Goal: Transaction & Acquisition: Purchase product/service

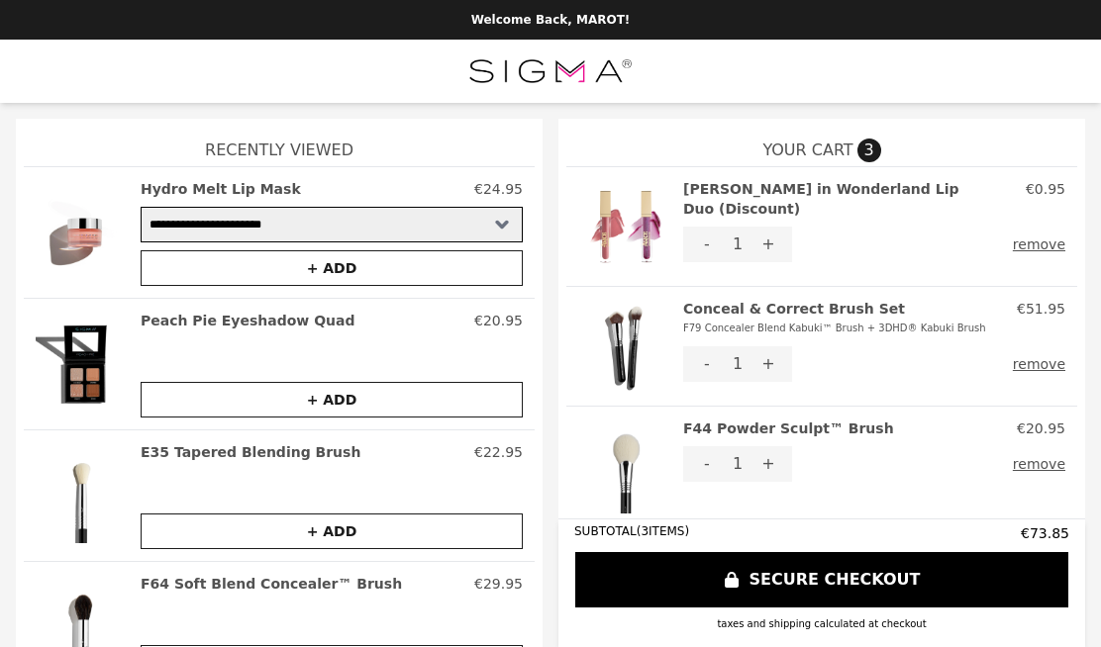
click at [1062, 463] on button "remove" at bounding box center [1038, 464] width 52 height 36
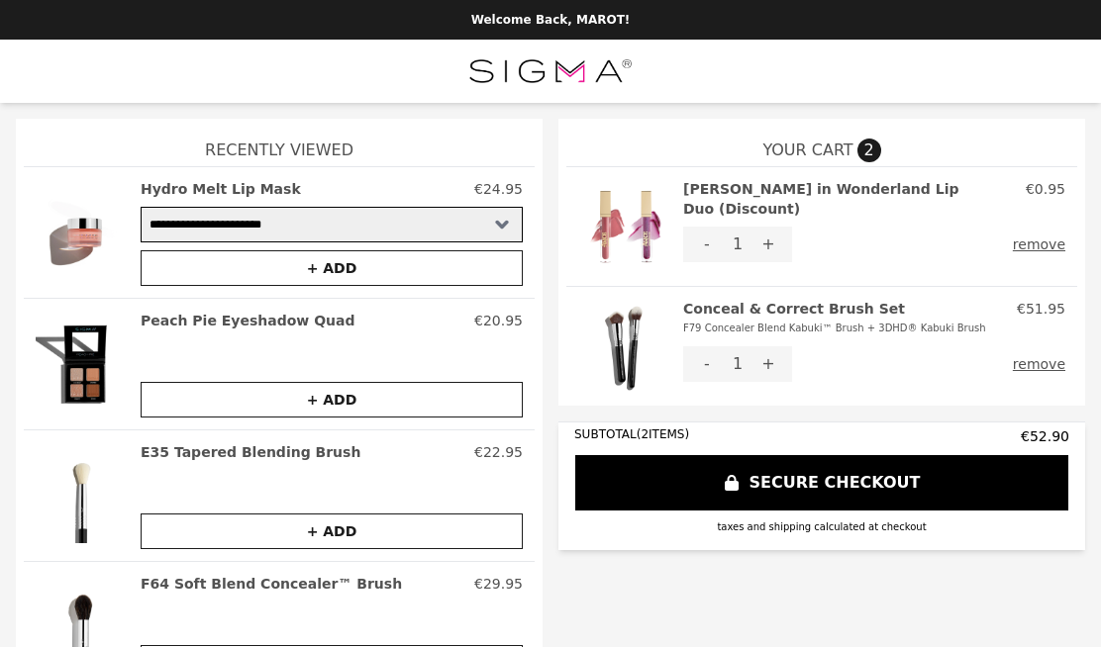
click at [591, 69] on img at bounding box center [550, 71] width 166 height 40
